Goal: Task Accomplishment & Management: Manage account settings

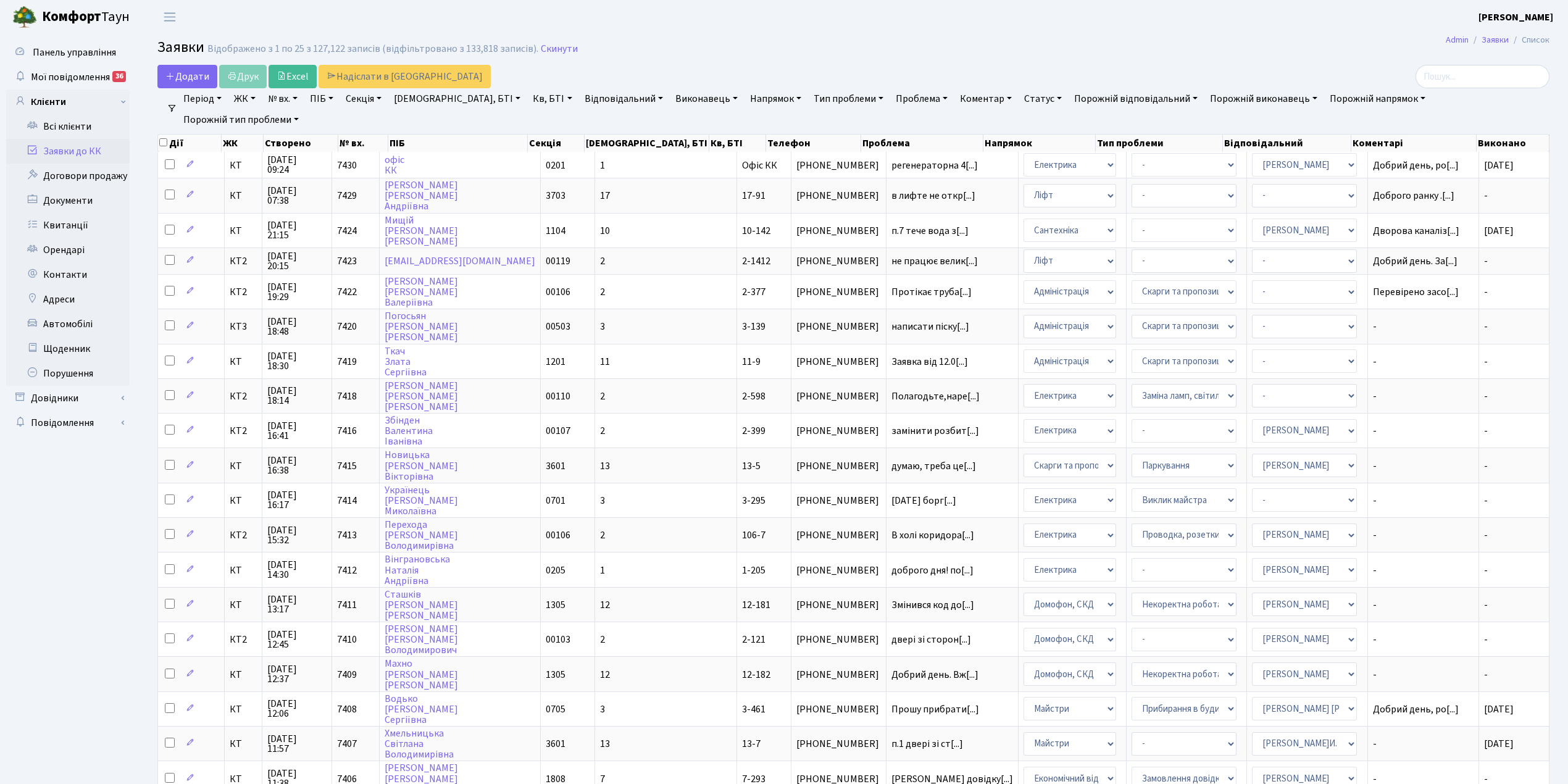
select select "25"
click at [650, 200] on td "17" at bounding box center [666, 194] width 142 height 34
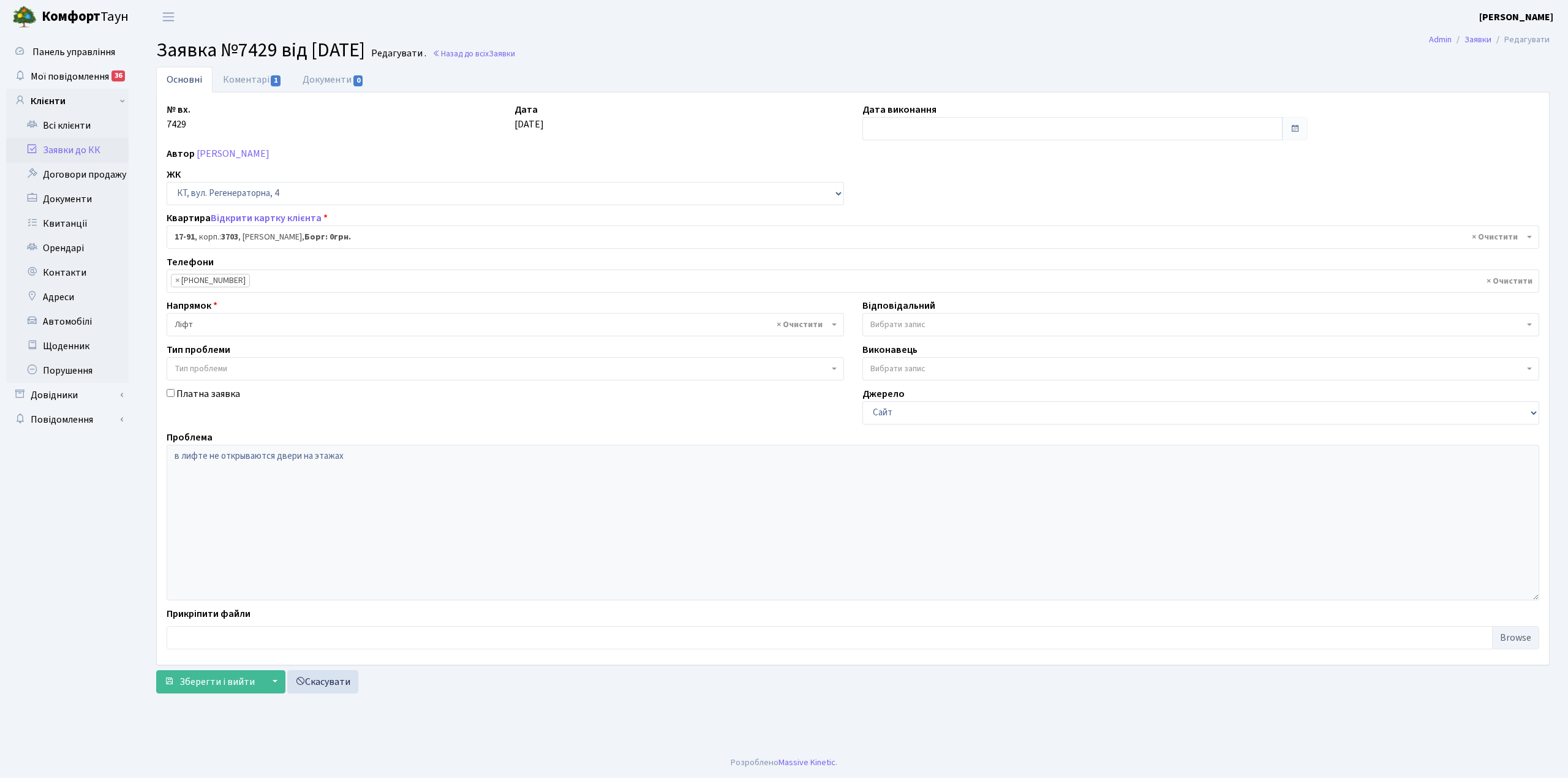
select select "9045"
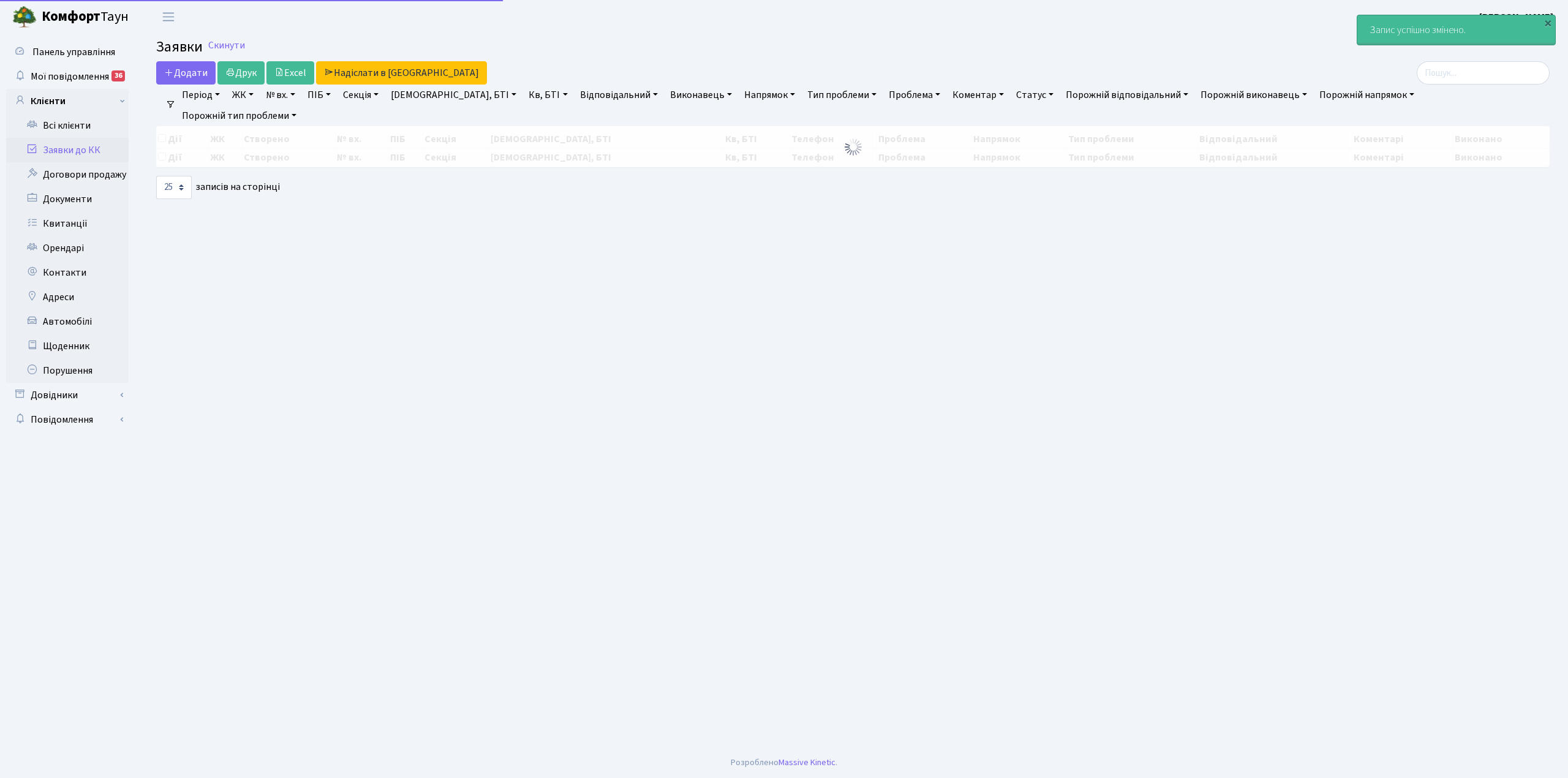
select select "25"
